Goal: Task Accomplishment & Management: Manage account settings

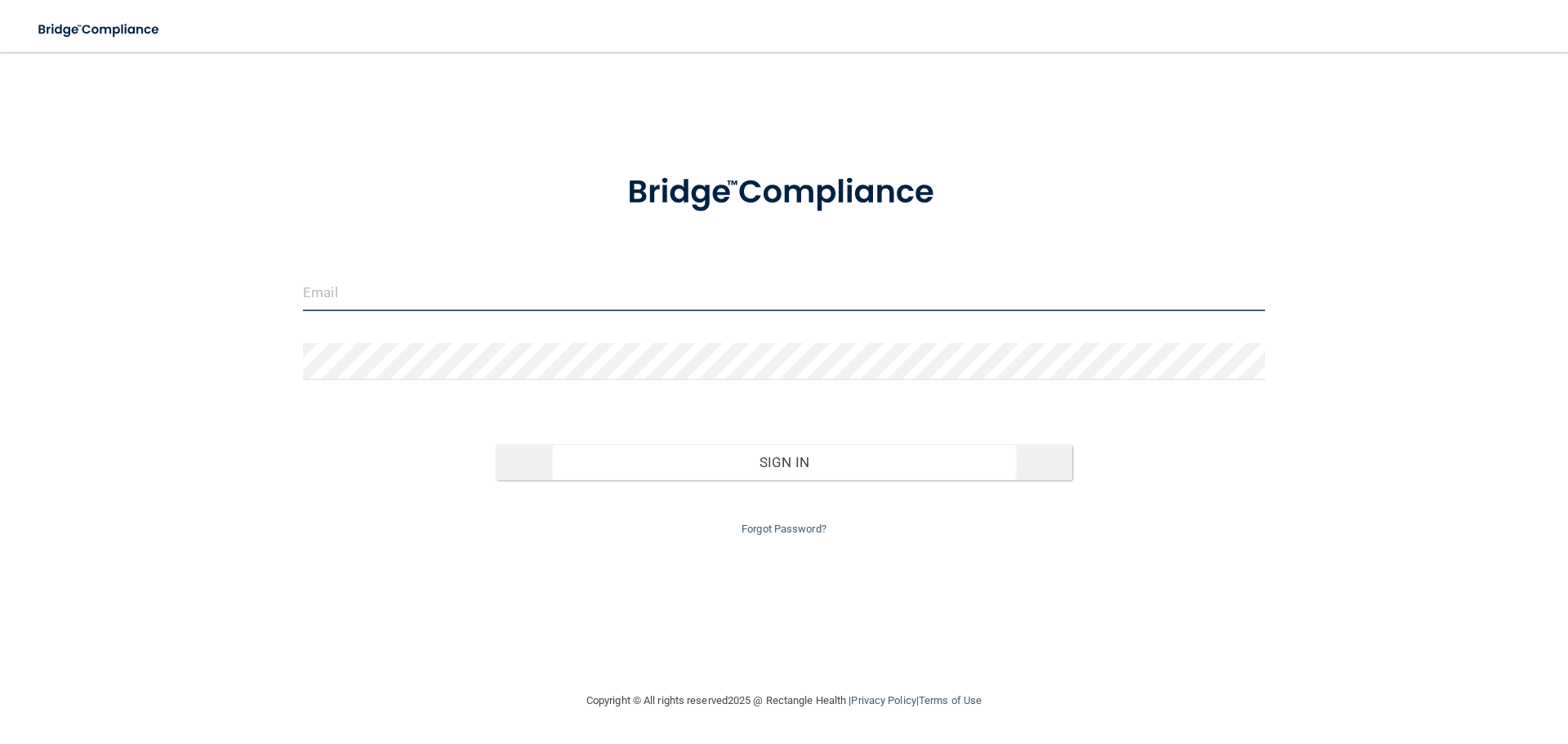
type input "[EMAIL_ADDRESS][DOMAIN_NAME]"
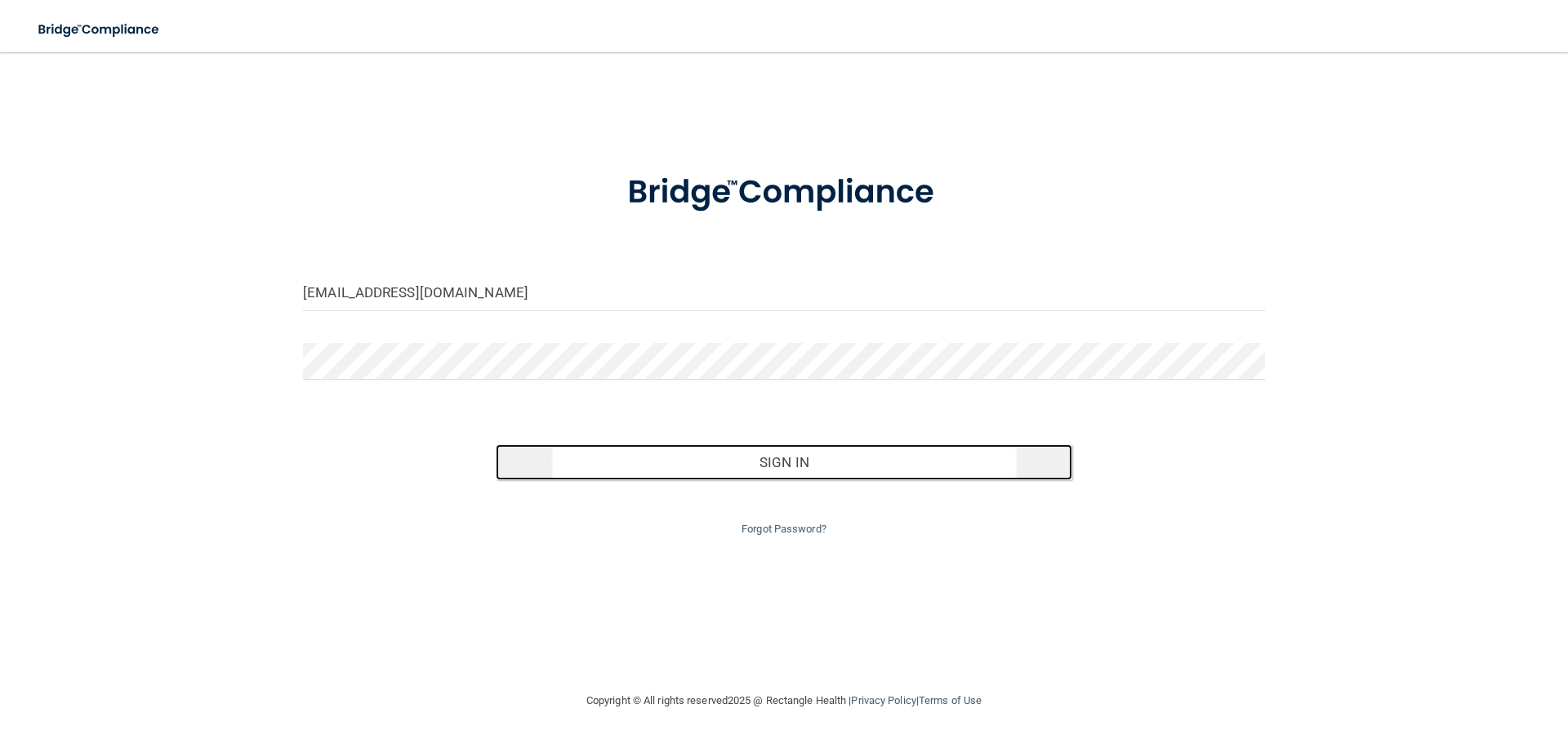
click at [871, 469] on button "Sign In" at bounding box center [784, 462] width 577 height 36
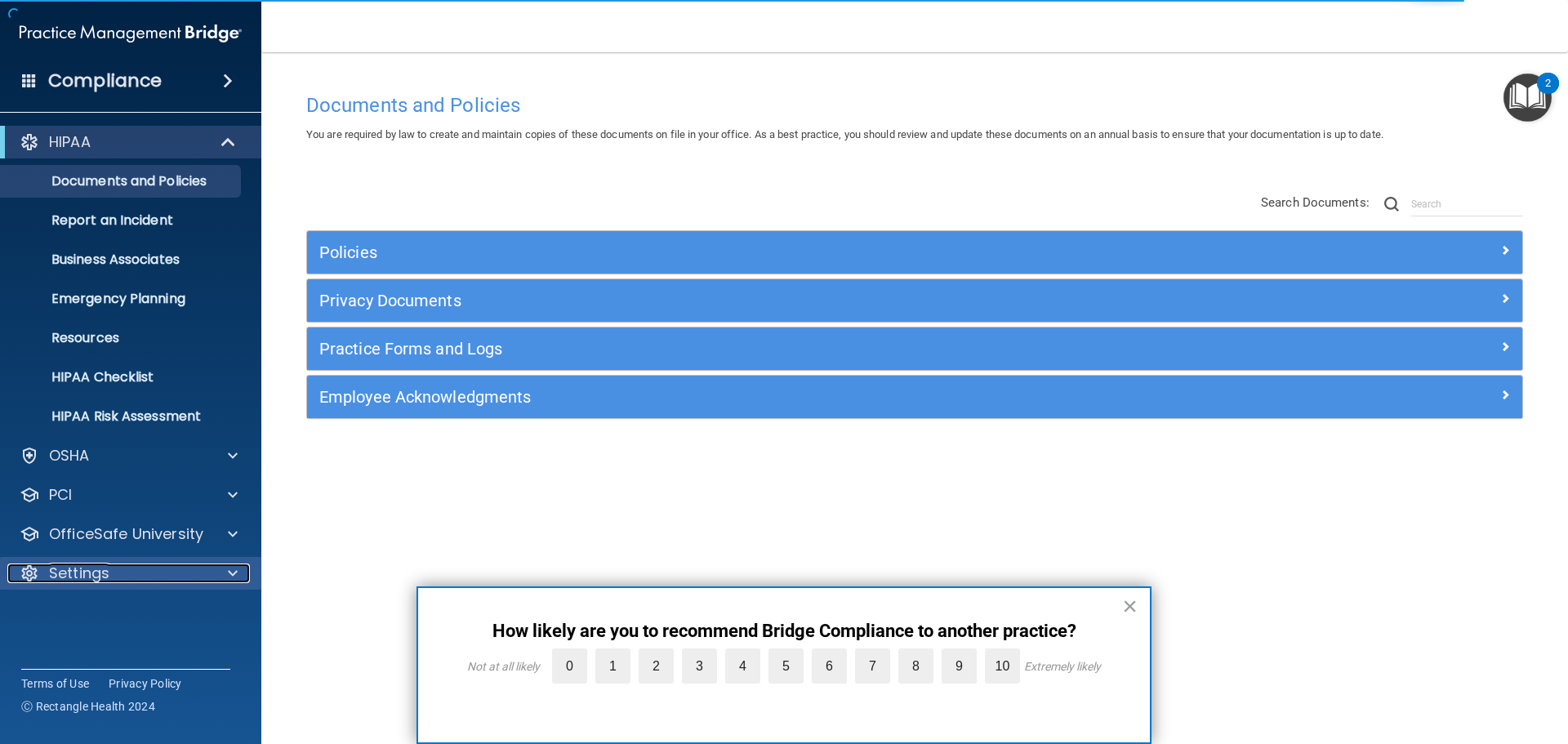
click at [104, 570] on p "Settings" at bounding box center [79, 573] width 61 height 20
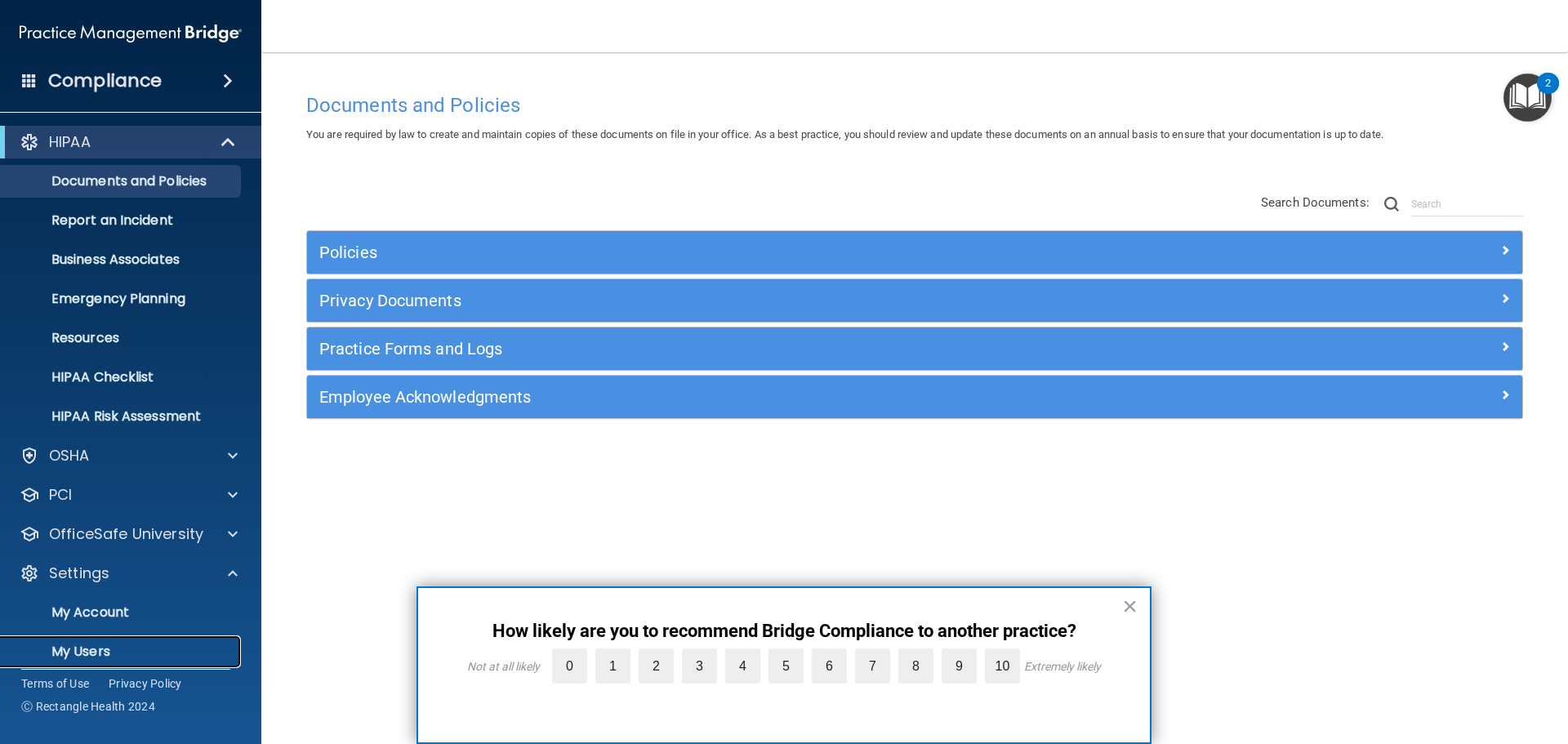
click at [97, 643] on p "My Users" at bounding box center [121, 651] width 223 height 16
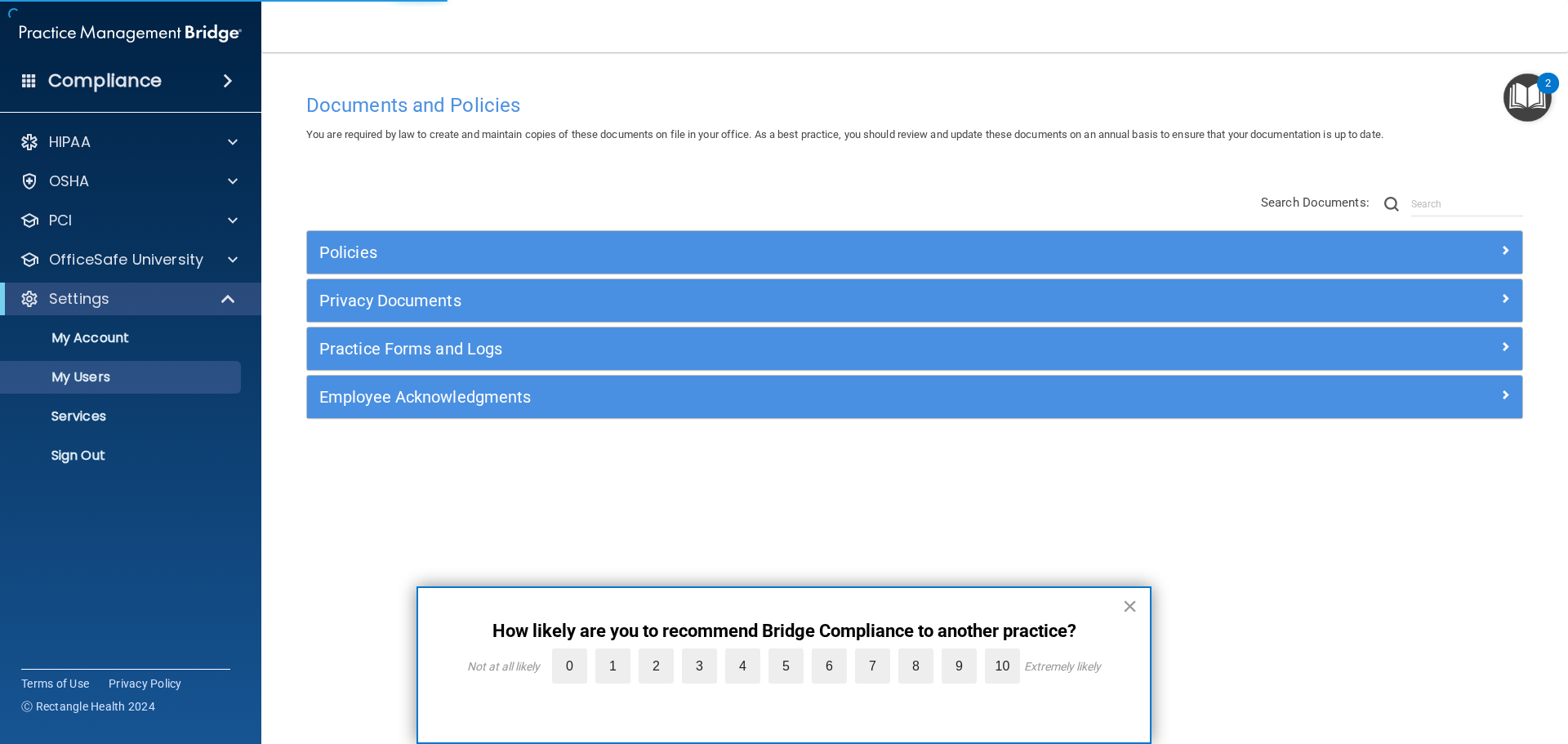
click at [1128, 604] on button "×" at bounding box center [1129, 605] width 15 height 27
select select "20"
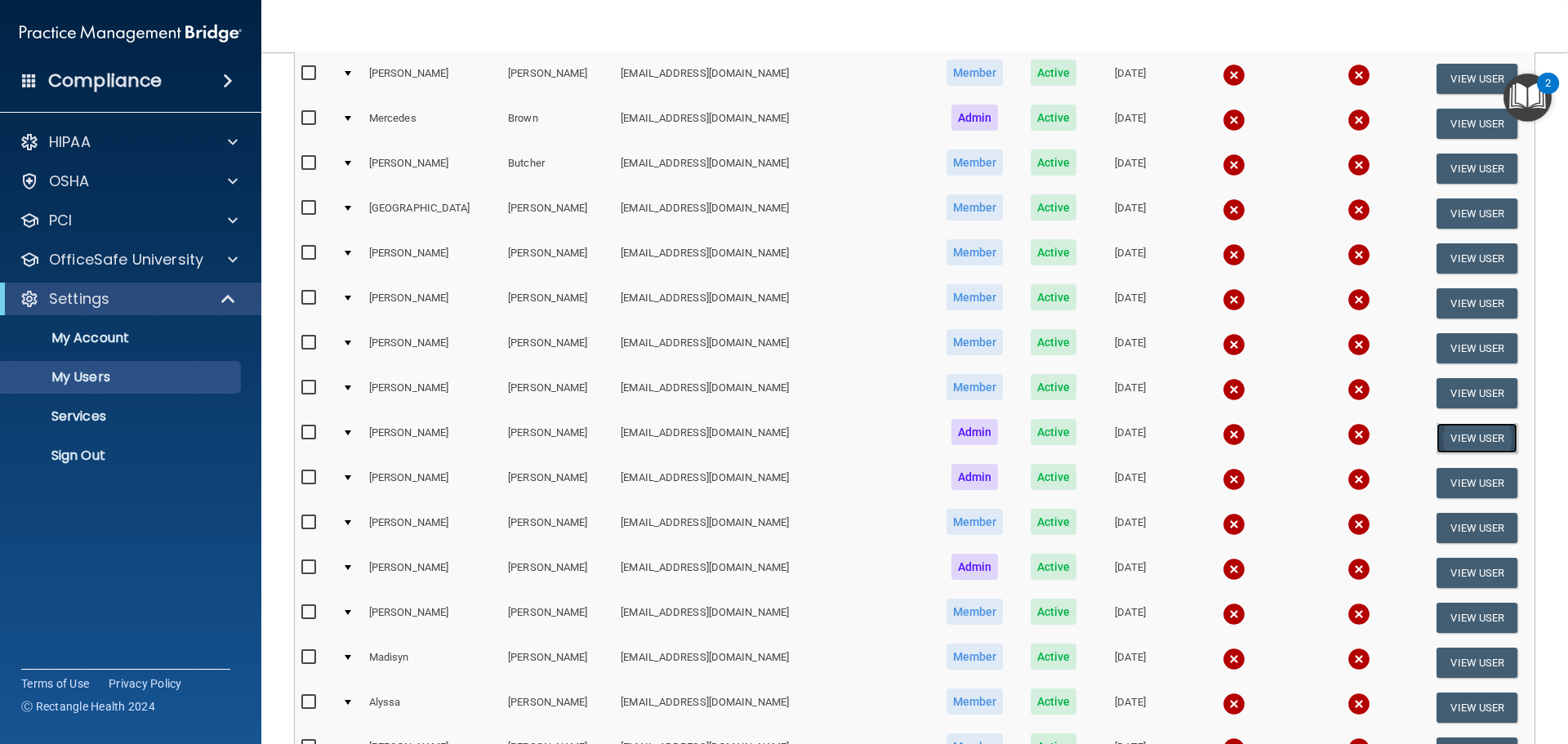
click at [1484, 438] on button "View User" at bounding box center [1476, 437] width 80 height 30
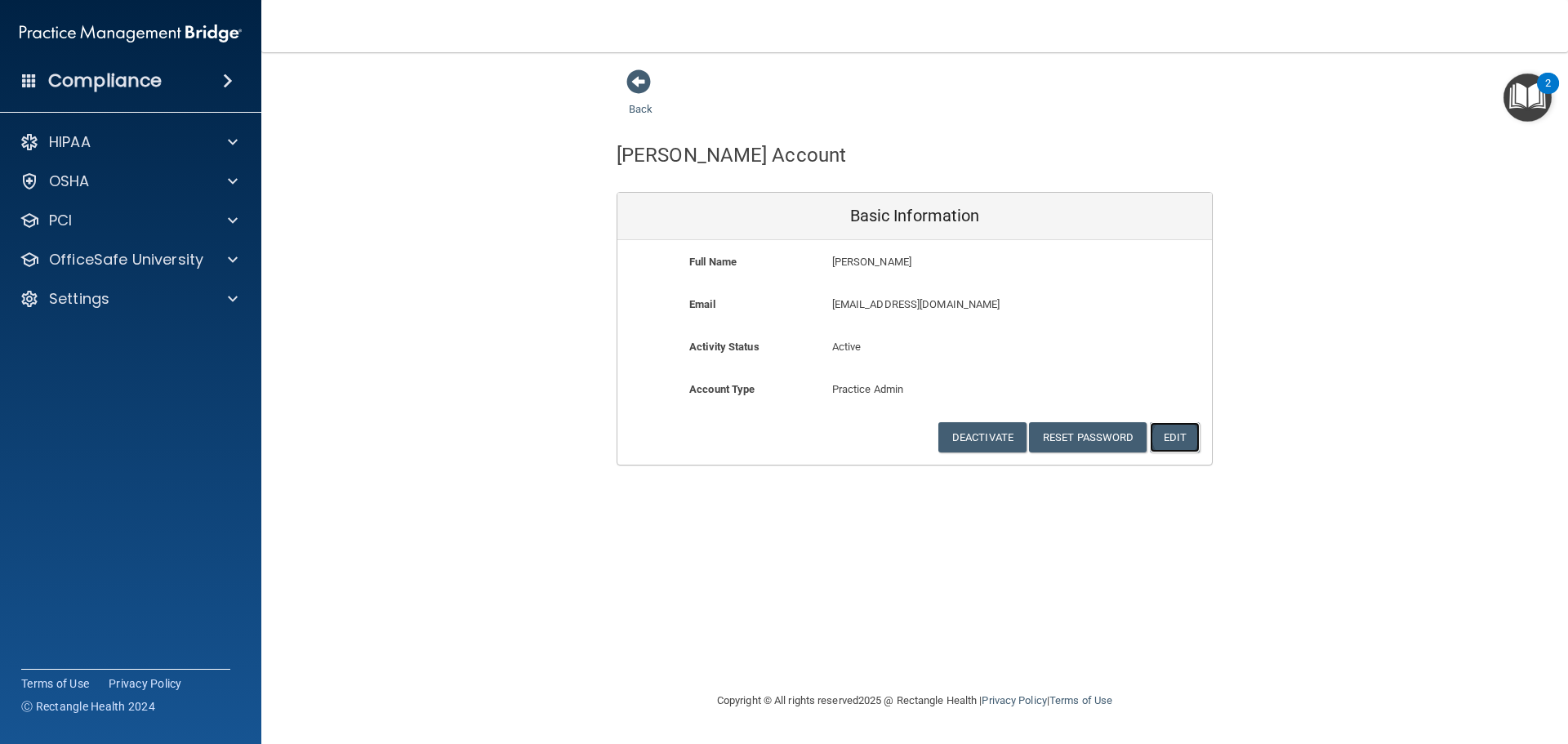
click at [1165, 436] on button "Edit" at bounding box center [1175, 436] width 50 height 30
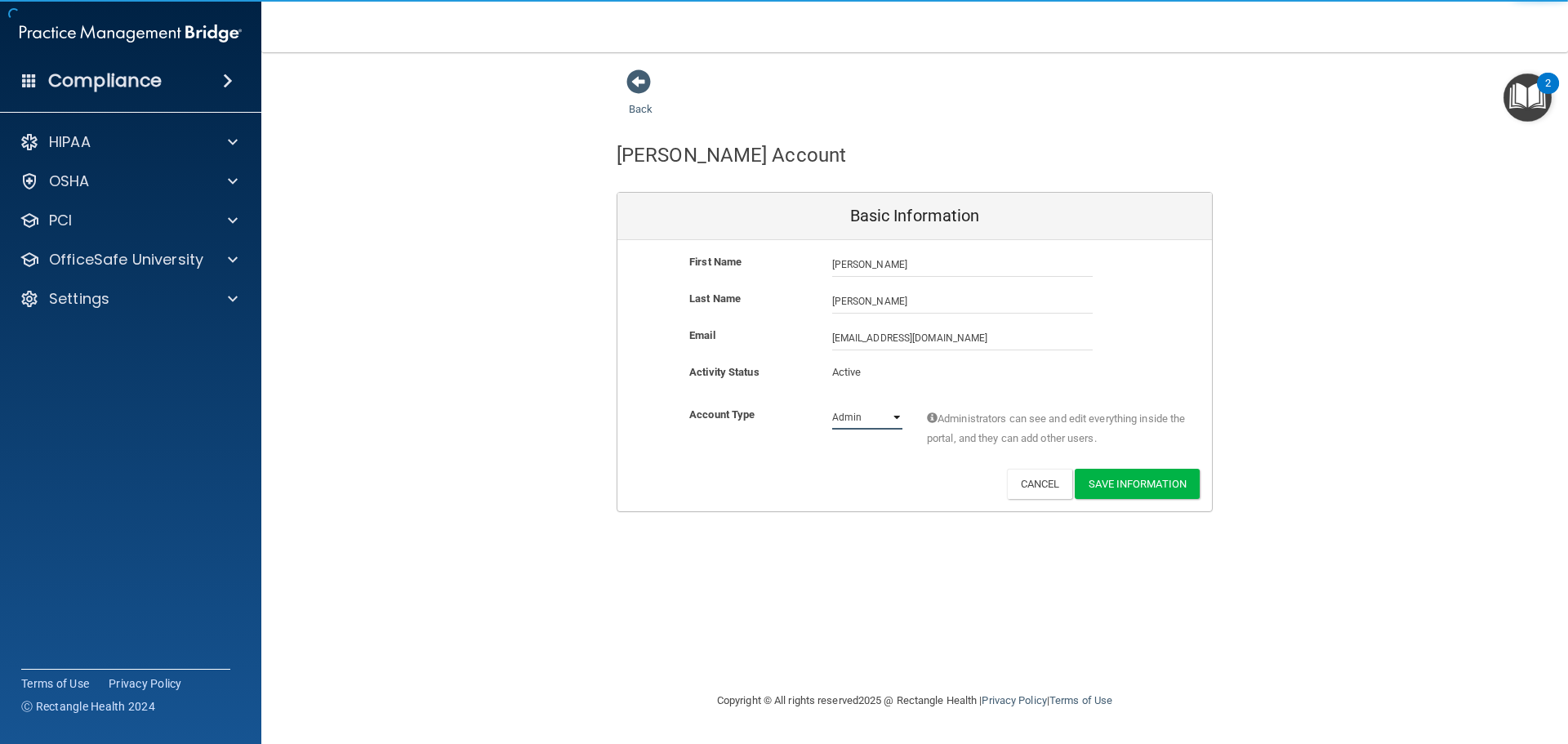
click at [877, 421] on select "Admin Member" at bounding box center [867, 416] width 70 height 25
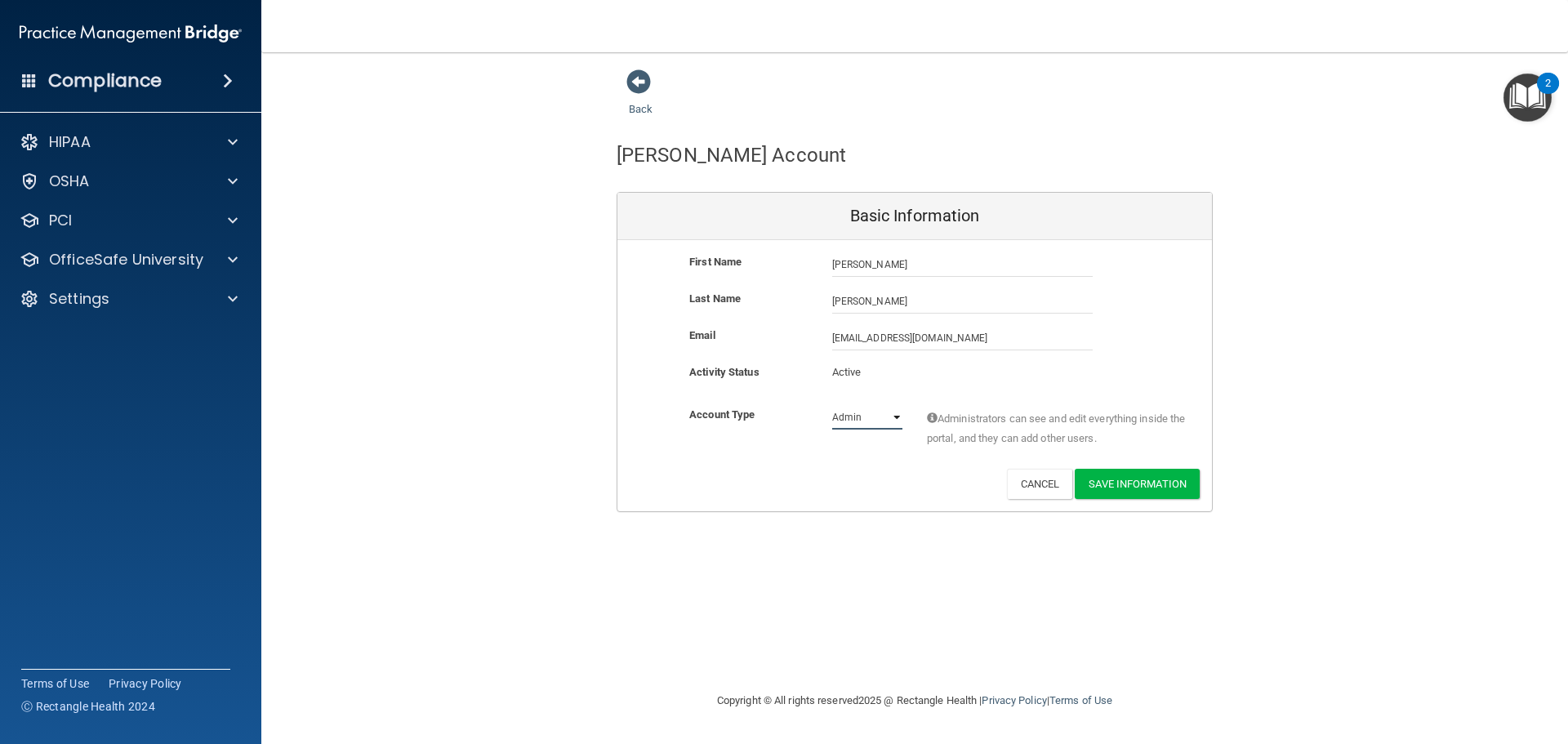
select select "practice_member"
click at [832, 404] on select "Admin Member" at bounding box center [867, 416] width 70 height 25
click at [1125, 482] on button "Save Information" at bounding box center [1137, 483] width 125 height 30
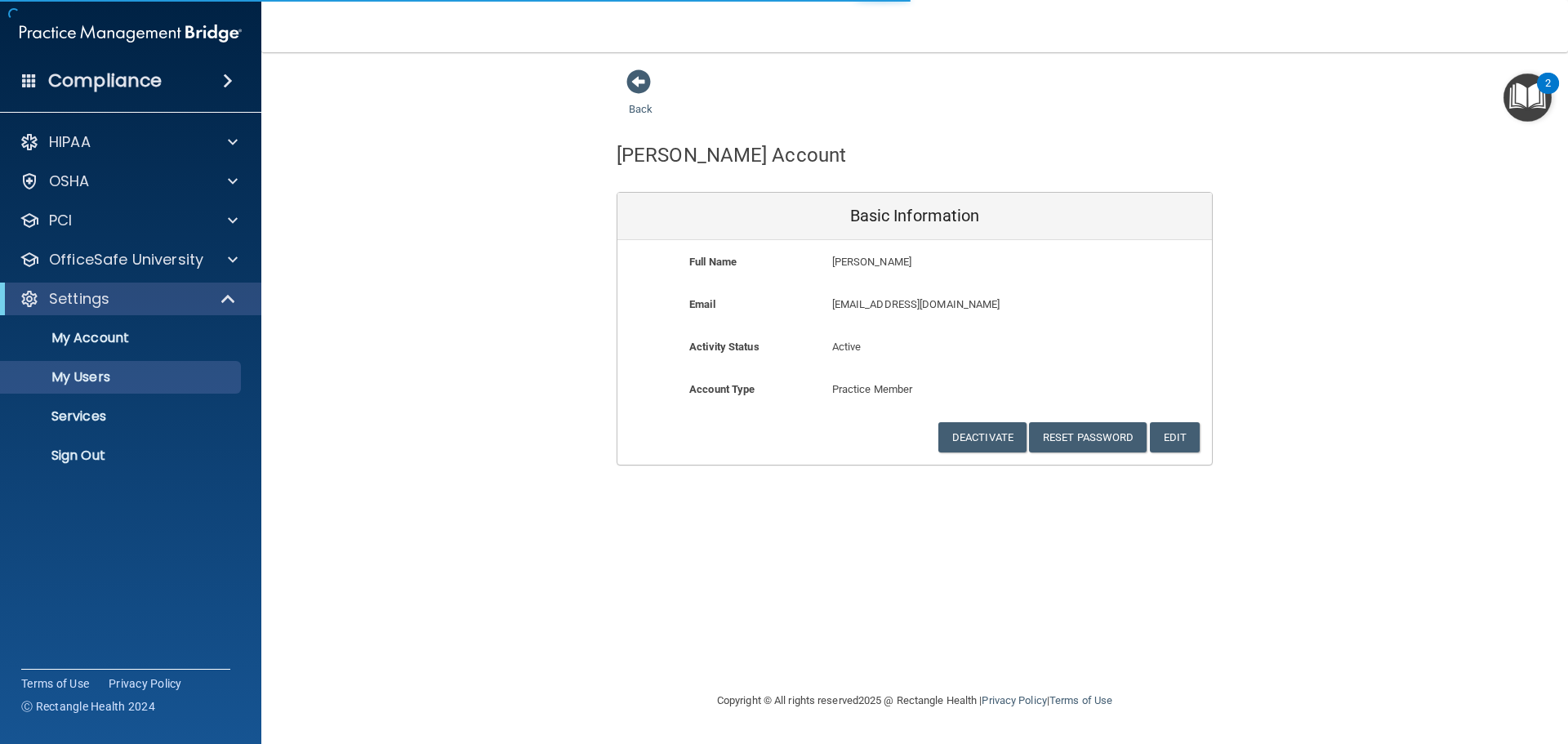
select select "20"
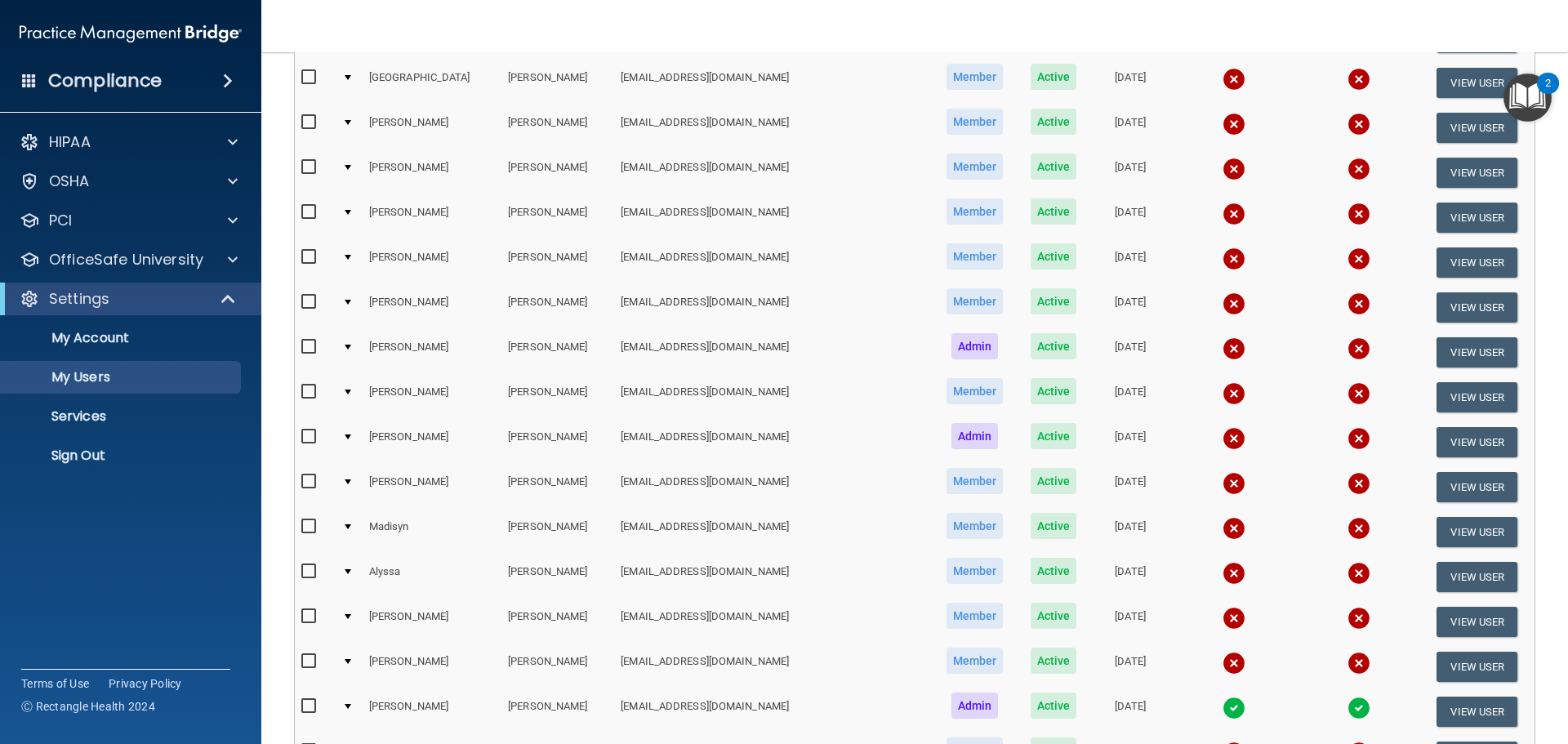
scroll to position [670, 0]
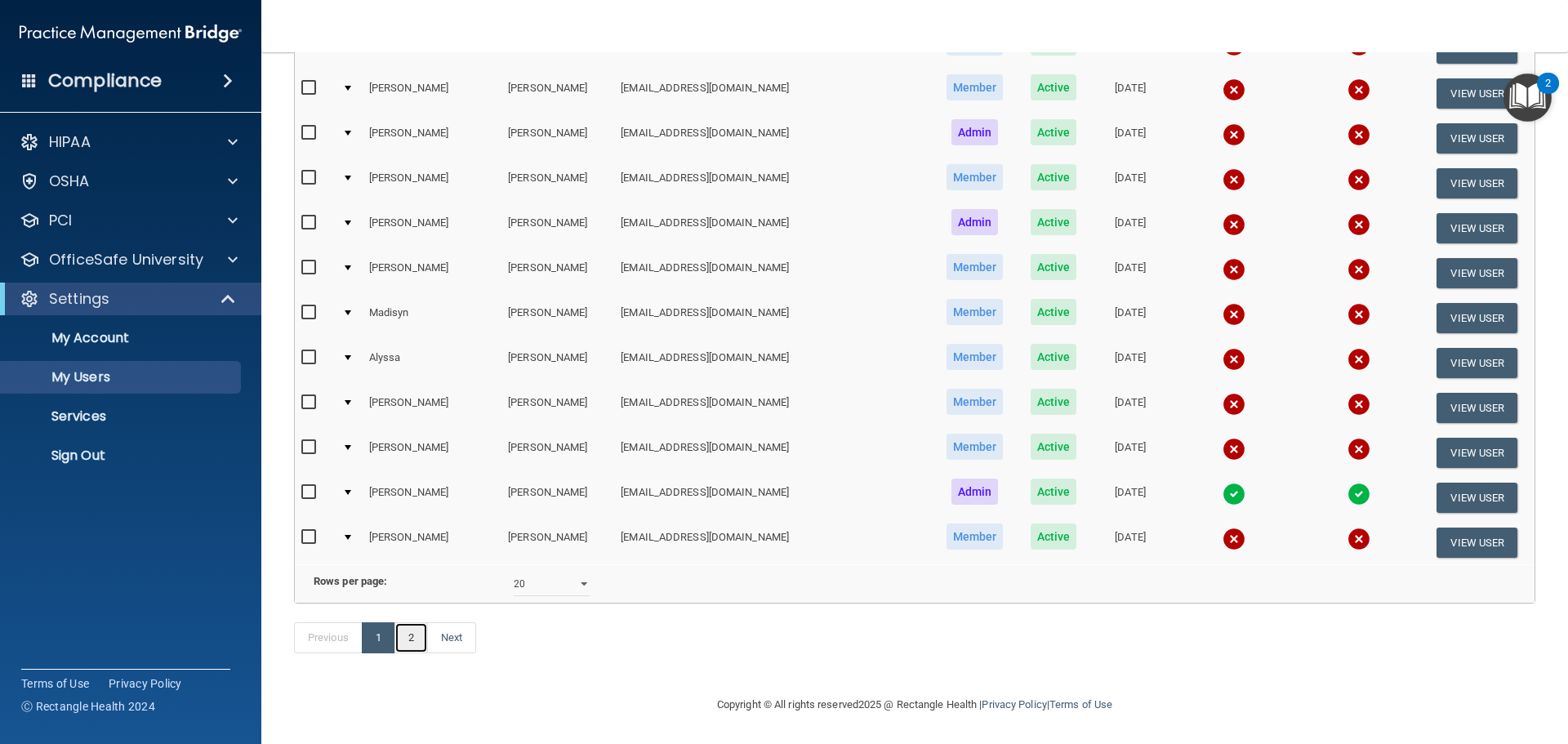
click at [417, 638] on link "2" at bounding box center [411, 637] width 33 height 31
select select "20"
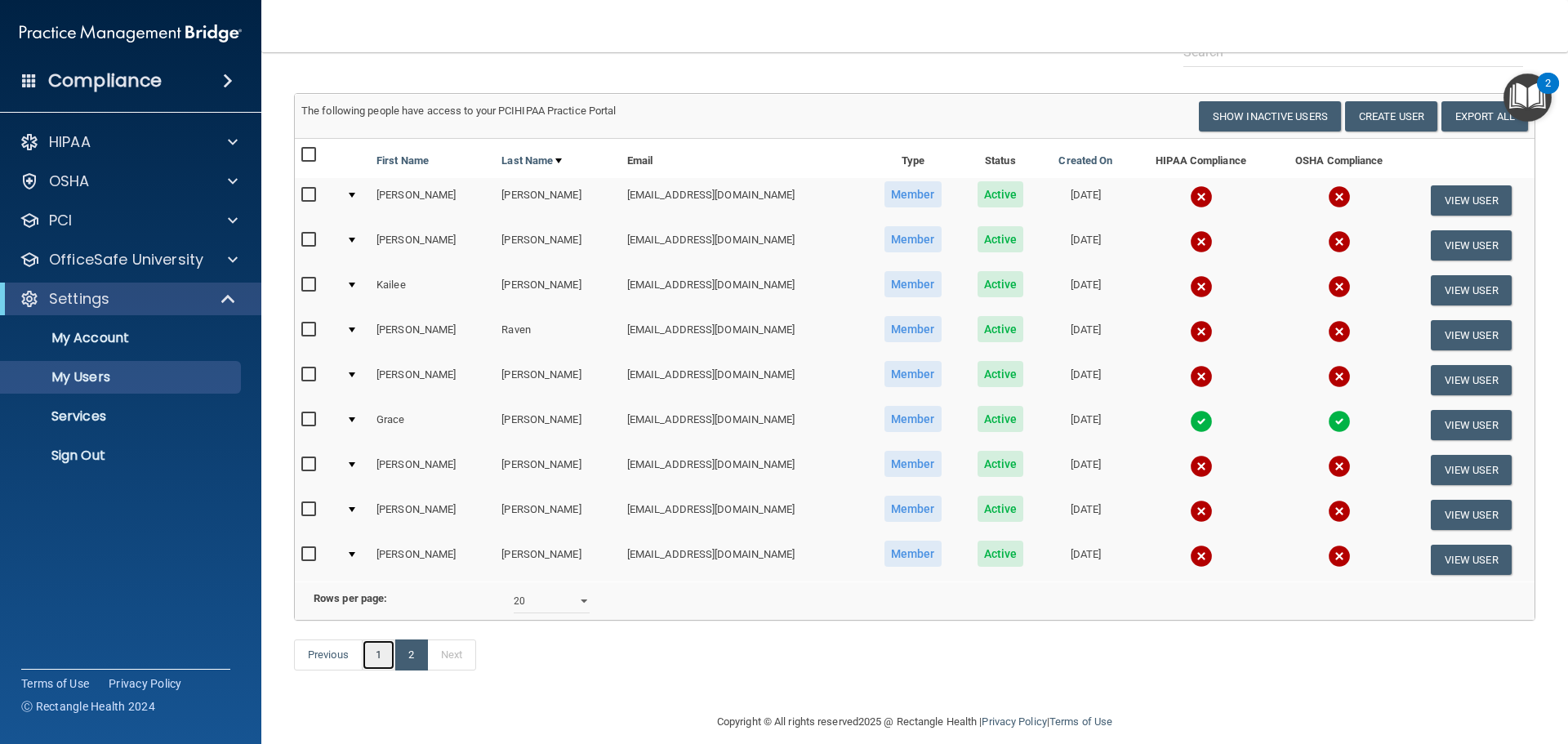
click at [386, 670] on link "1" at bounding box center [378, 654] width 33 height 31
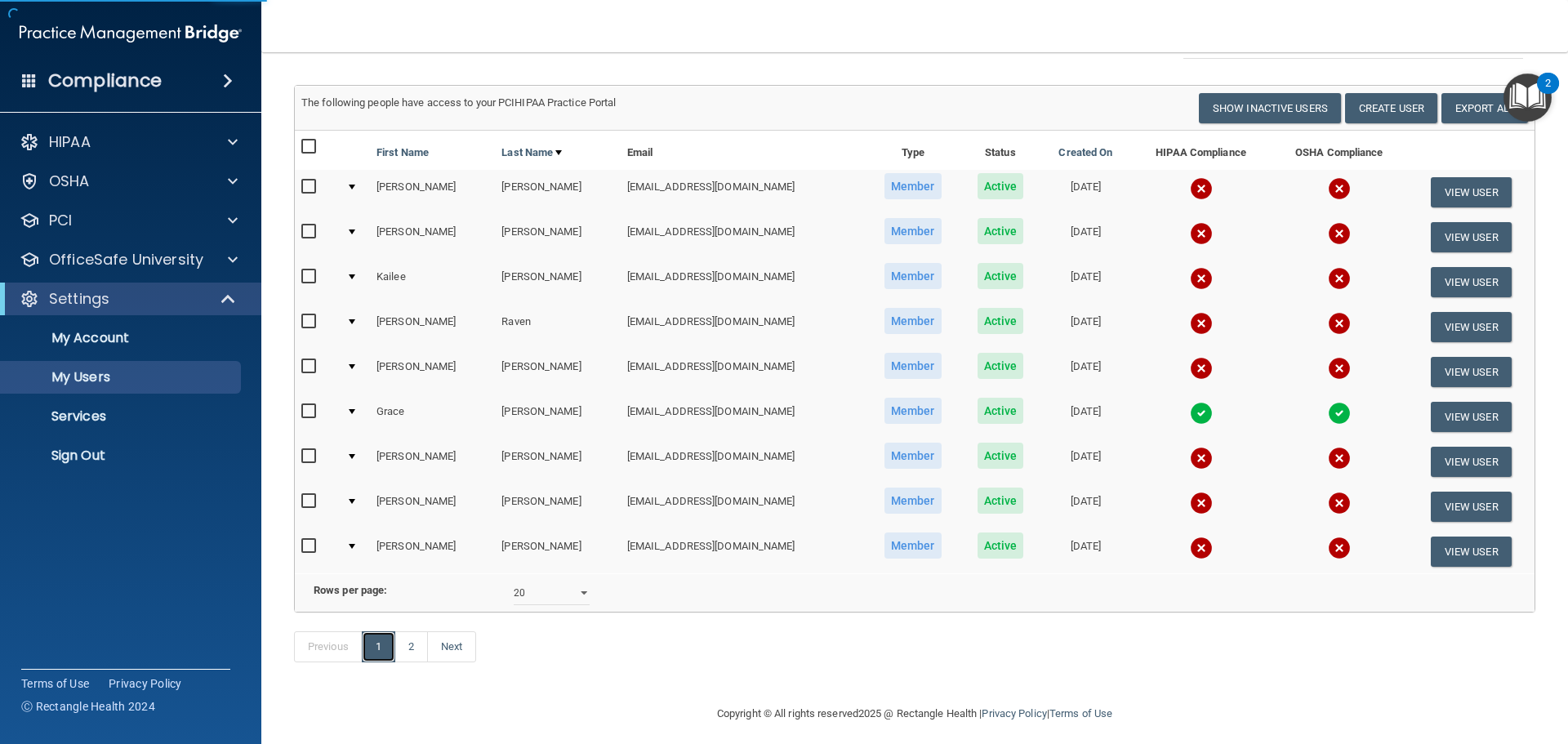
scroll to position [80, 0]
select select "20"
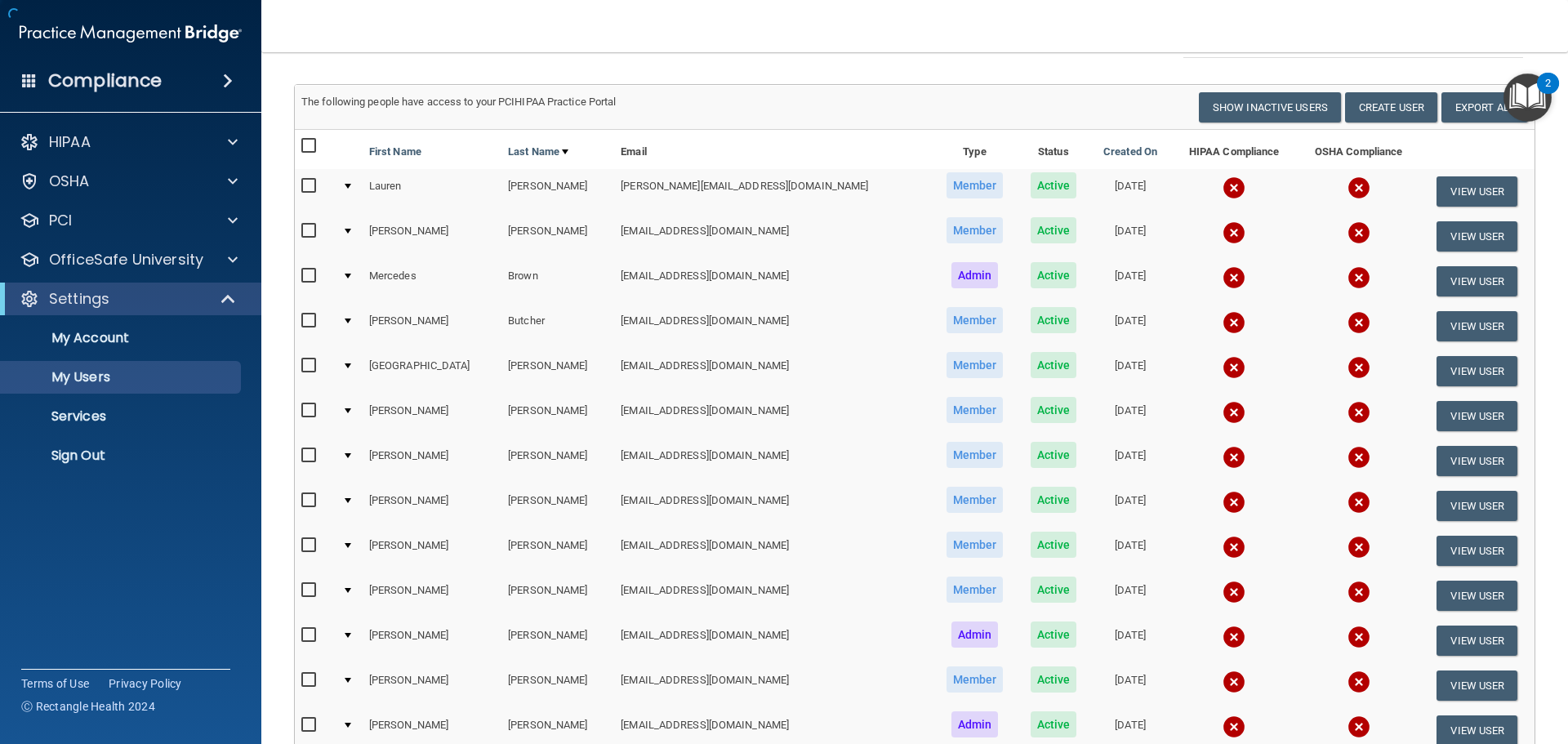
scroll to position [0, 0]
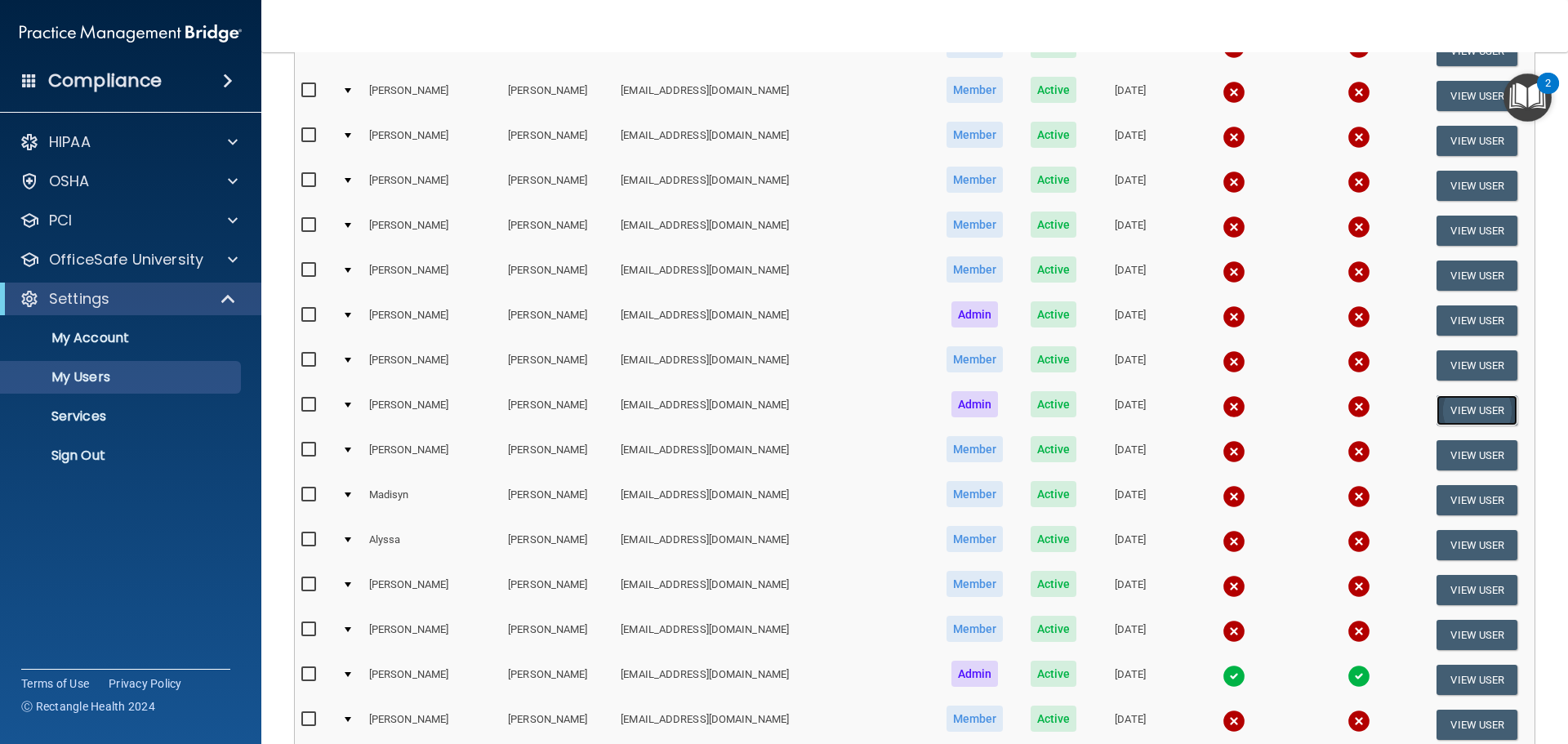
click at [1480, 410] on button "View User" at bounding box center [1476, 410] width 80 height 30
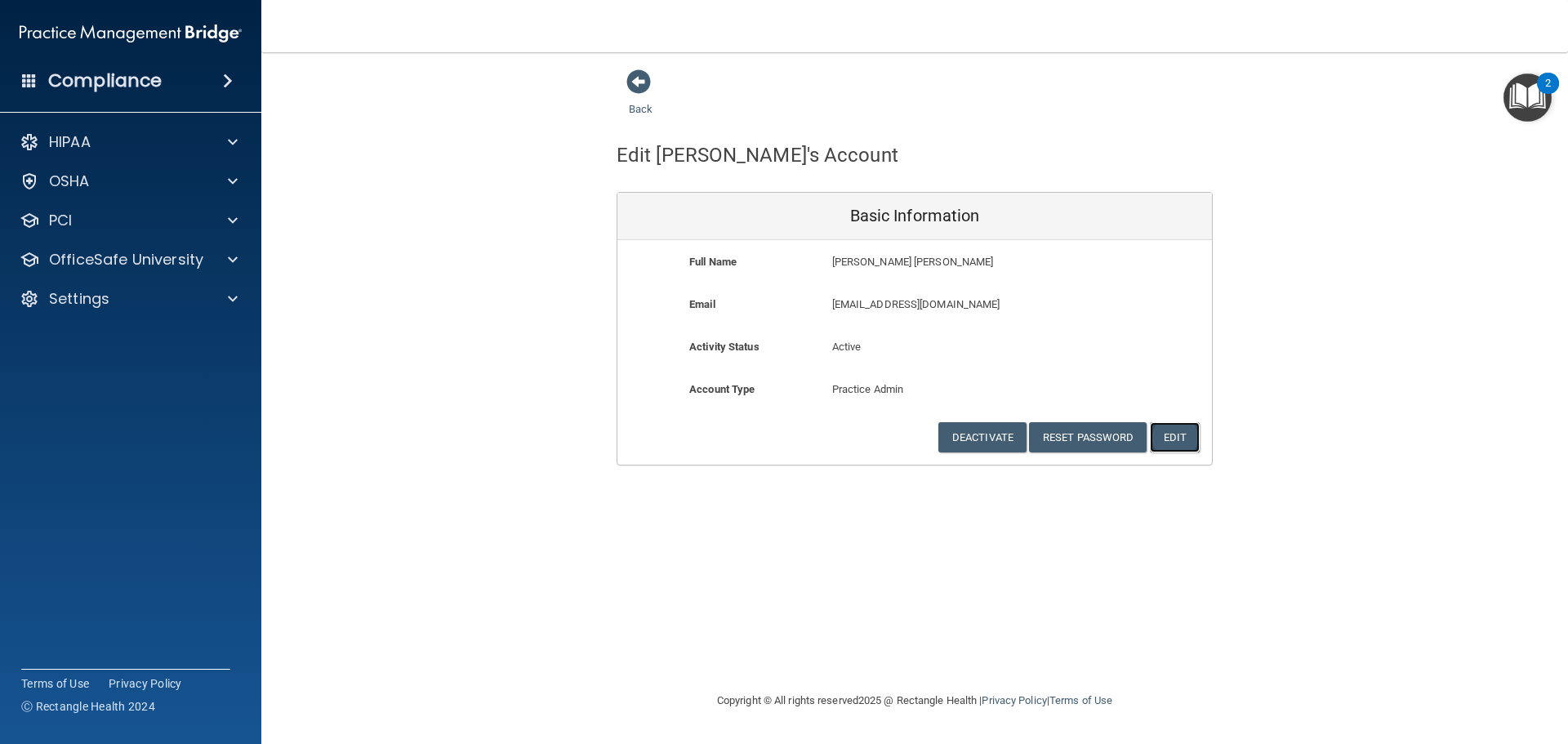
click at [1175, 443] on button "Edit" at bounding box center [1175, 436] width 50 height 30
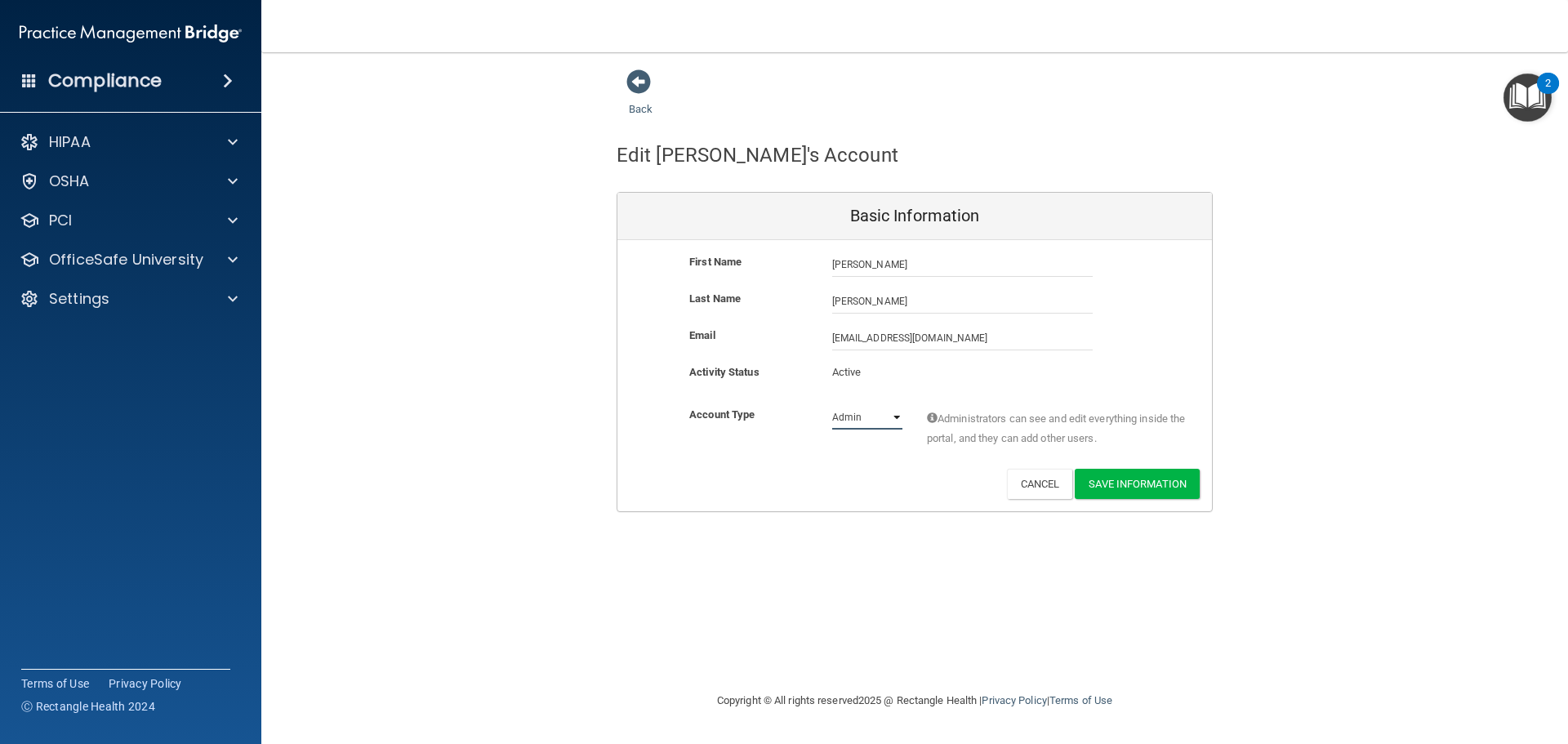
click at [890, 414] on select "Admin Member" at bounding box center [867, 416] width 70 height 25
select select "practice_member"
click at [832, 404] on select "Admin Member" at bounding box center [867, 416] width 70 height 25
click at [1135, 489] on button "Save Information" at bounding box center [1137, 483] width 125 height 30
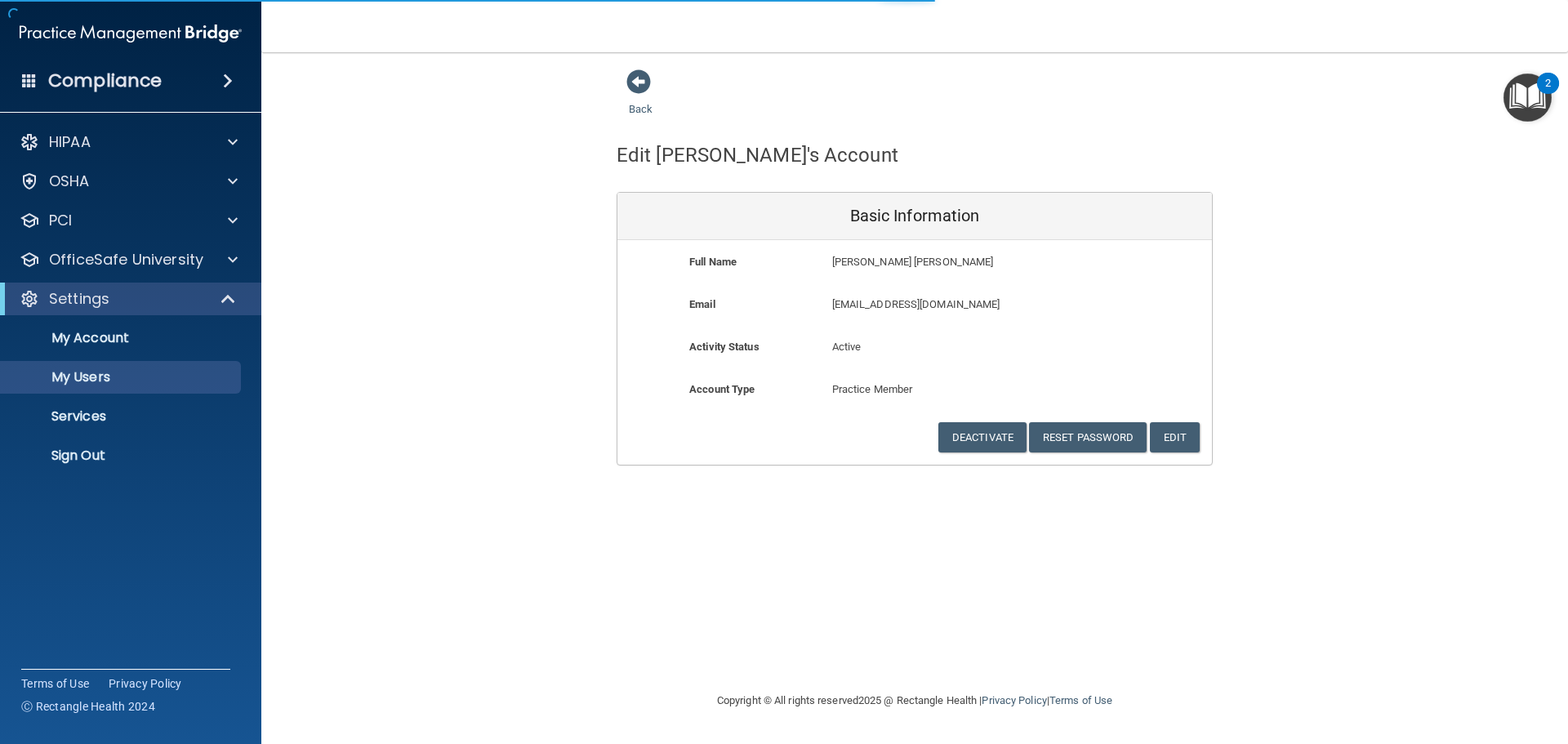
select select "20"
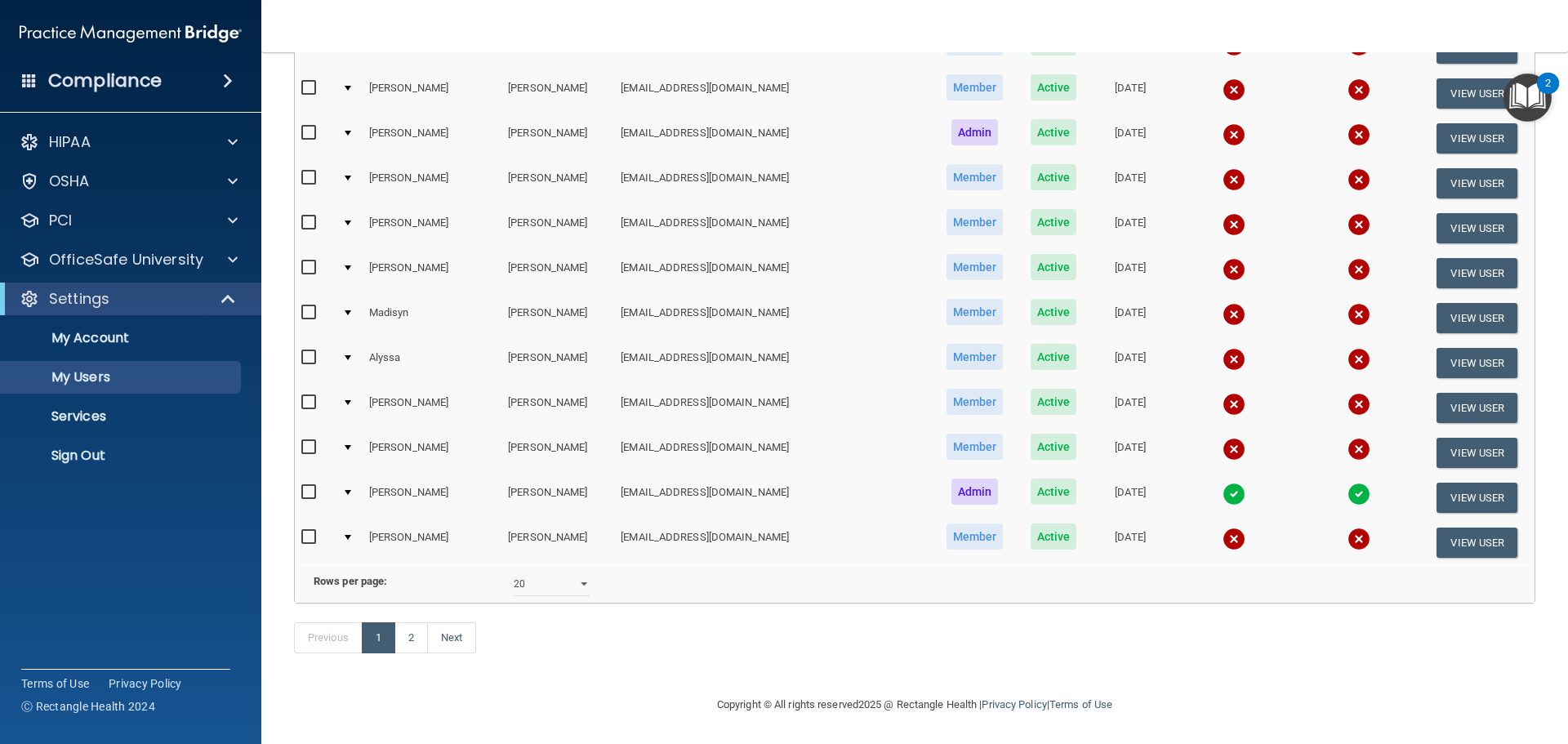
scroll to position [652, 0]
